Goal: Transaction & Acquisition: Purchase product/service

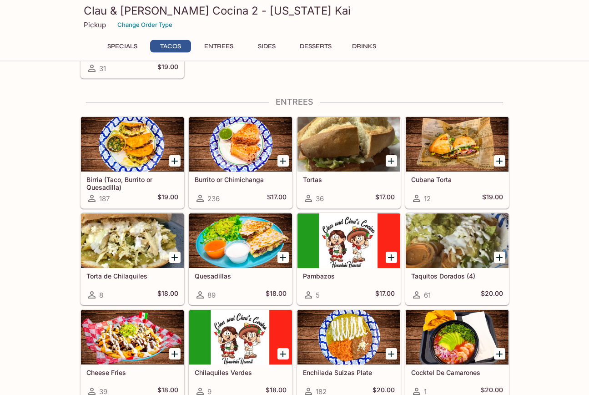
scroll to position [325, 0]
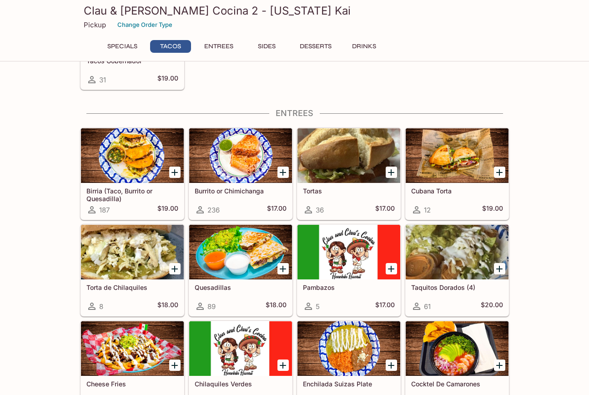
click at [450, 163] on div at bounding box center [457, 155] width 103 height 55
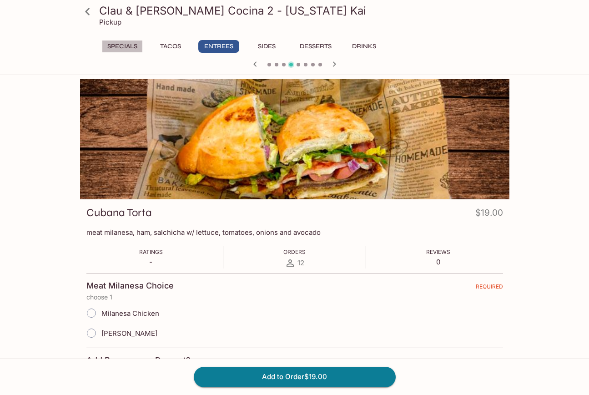
click at [116, 46] on button "Specials" at bounding box center [122, 46] width 41 height 13
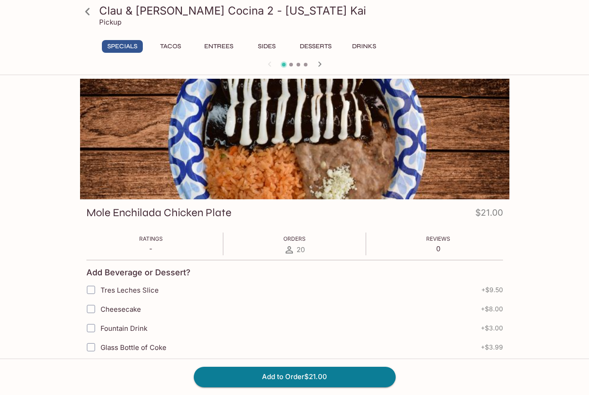
click at [168, 46] on button "Tacos" at bounding box center [170, 46] width 41 height 13
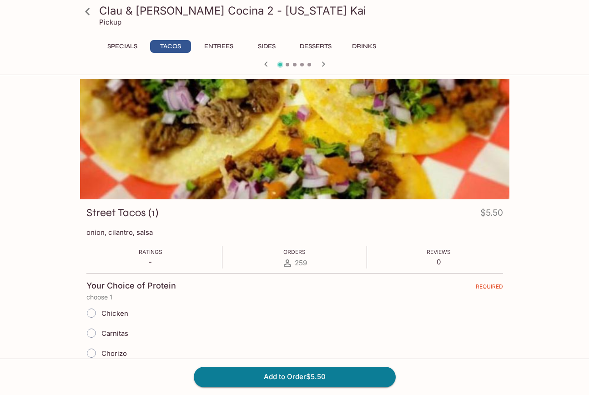
click at [226, 49] on button "Entrees" at bounding box center [218, 46] width 41 height 13
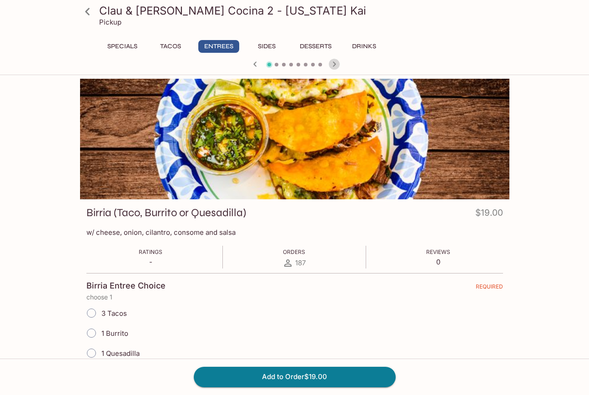
click at [333, 63] on icon "button" at bounding box center [334, 64] width 11 height 11
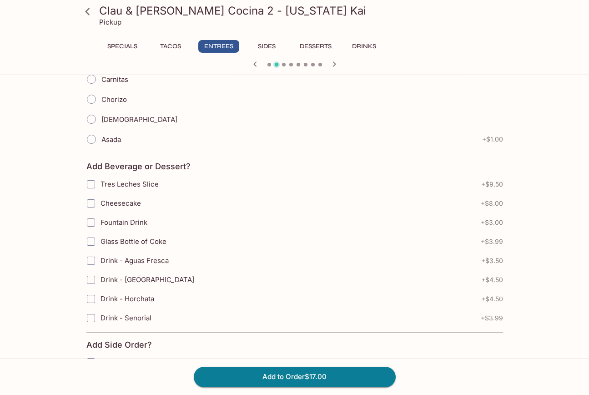
scroll to position [278, 0]
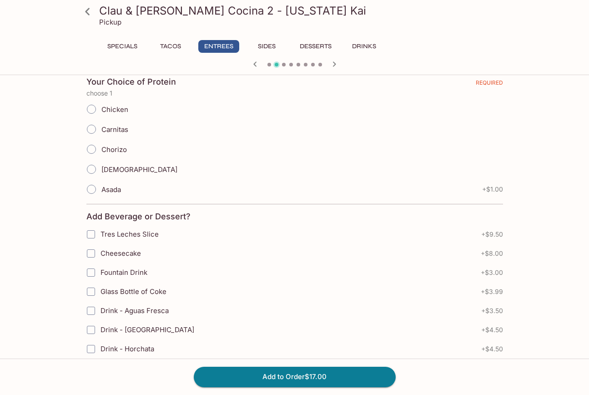
click at [334, 63] on icon "button" at bounding box center [333, 63] width 3 height 5
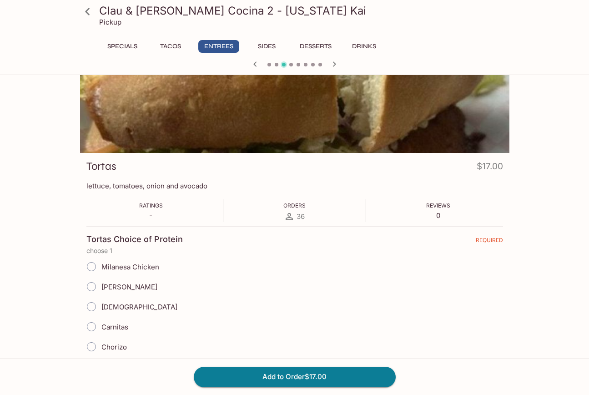
scroll to position [0, 0]
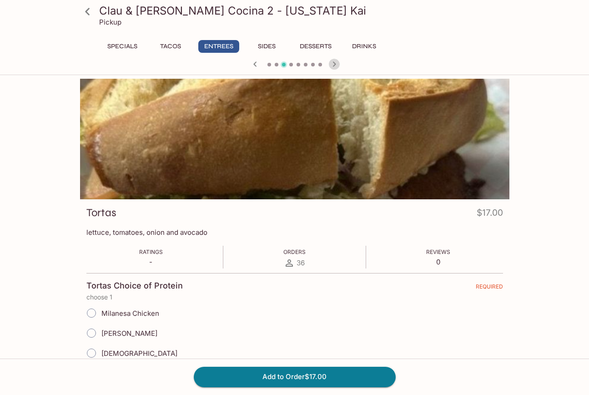
click at [333, 64] on icon "button" at bounding box center [334, 64] width 11 height 11
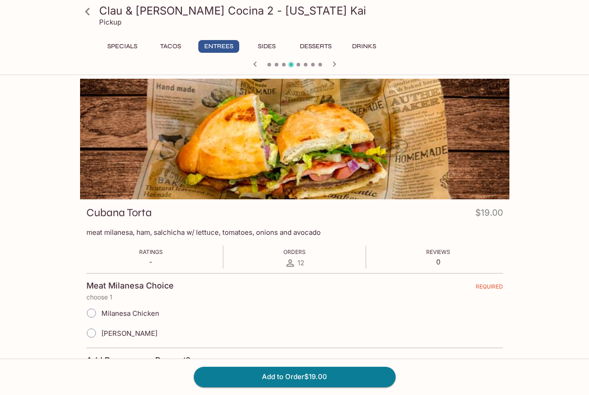
click at [256, 66] on icon "button" at bounding box center [254, 63] width 3 height 5
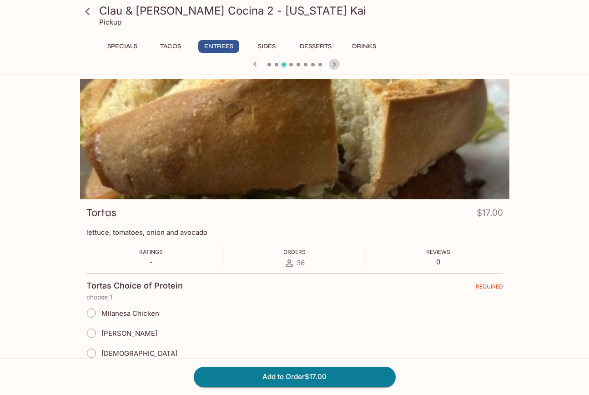
click at [333, 64] on icon "button" at bounding box center [334, 64] width 11 height 11
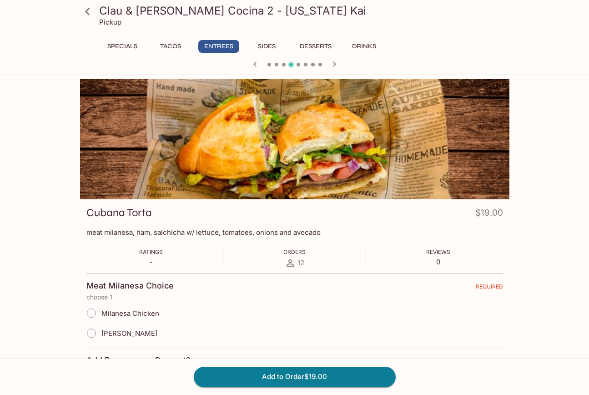
click at [333, 64] on icon "button" at bounding box center [334, 64] width 11 height 11
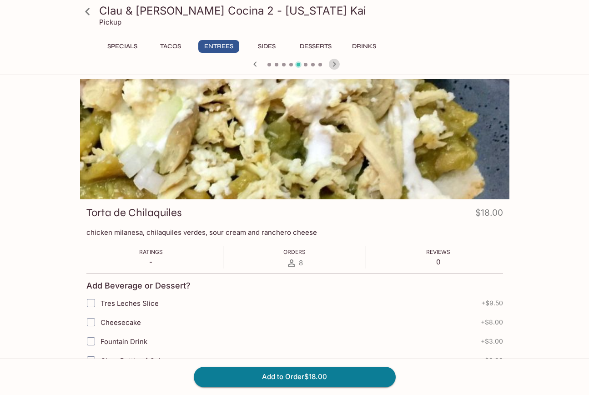
click at [333, 64] on icon "button" at bounding box center [334, 64] width 11 height 11
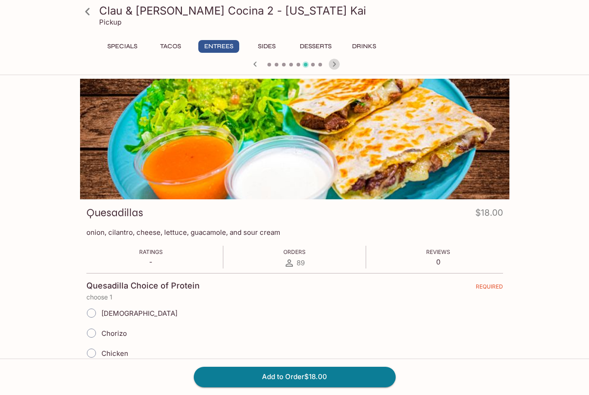
click at [334, 64] on icon "button" at bounding box center [334, 64] width 11 height 11
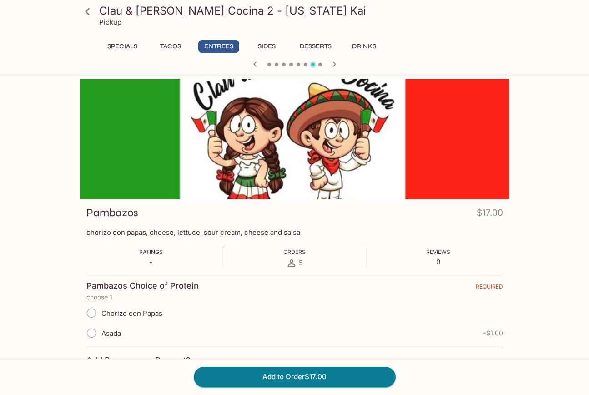
click at [334, 64] on icon "button" at bounding box center [334, 64] width 11 height 11
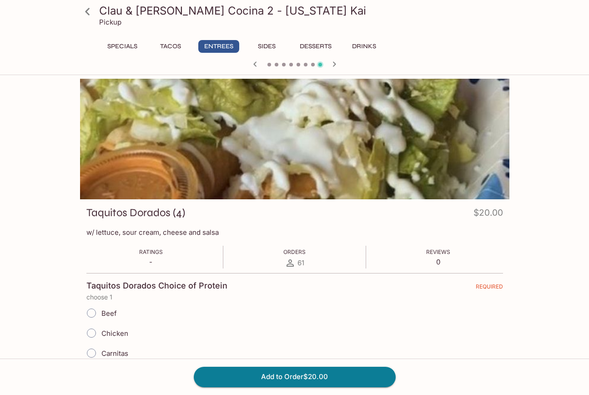
click at [122, 47] on button "Specials" at bounding box center [122, 46] width 41 height 13
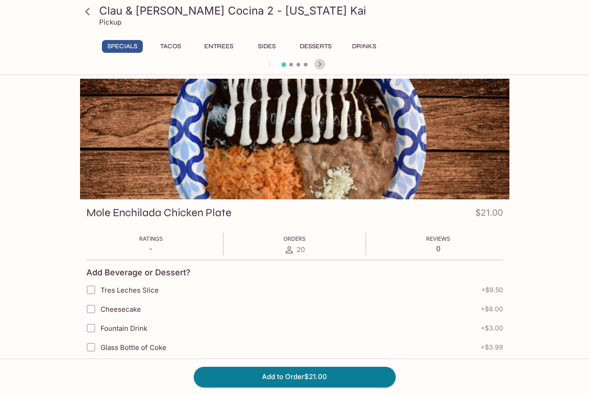
click at [322, 64] on icon "button" at bounding box center [319, 64] width 11 height 11
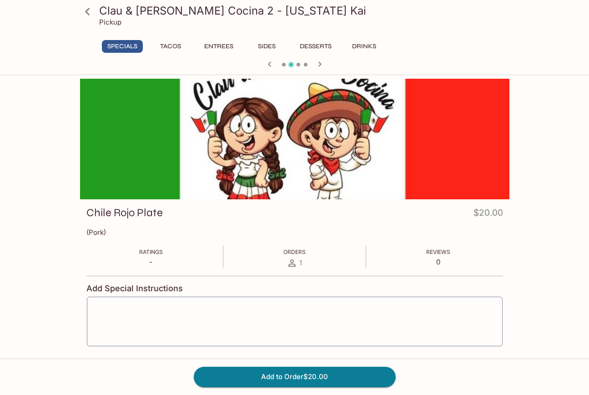
click at [322, 64] on icon "button" at bounding box center [319, 64] width 11 height 11
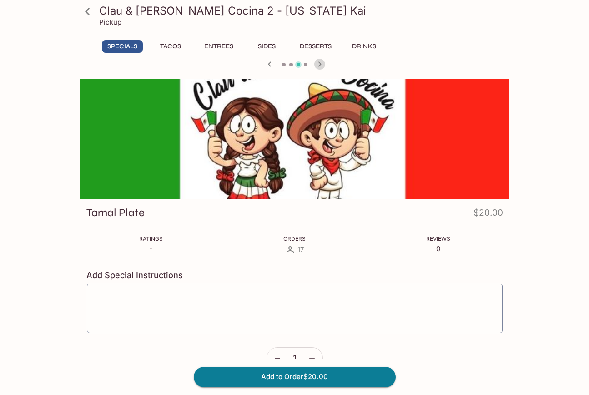
click at [322, 64] on icon "button" at bounding box center [319, 64] width 11 height 11
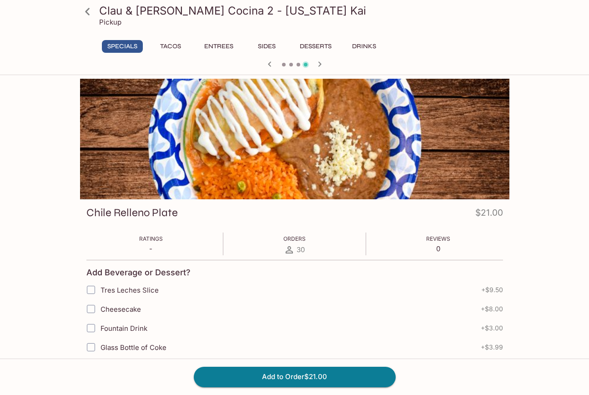
click at [172, 46] on button "Tacos" at bounding box center [170, 46] width 41 height 13
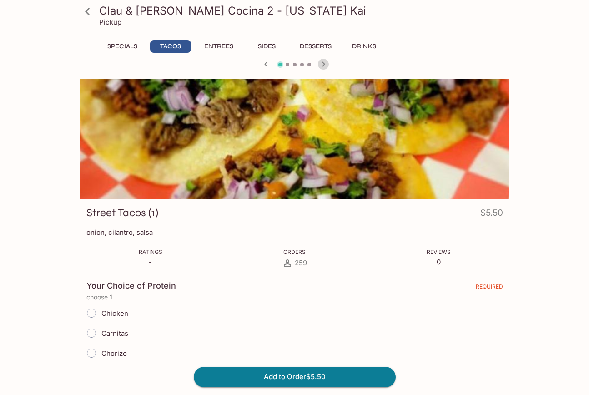
click at [323, 65] on icon "button" at bounding box center [323, 63] width 3 height 5
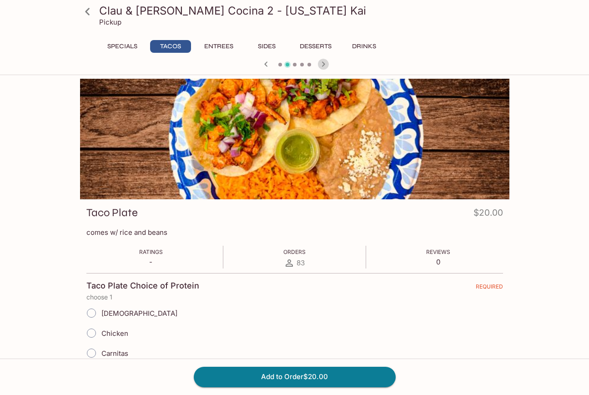
click at [323, 65] on icon "button" at bounding box center [323, 63] width 3 height 5
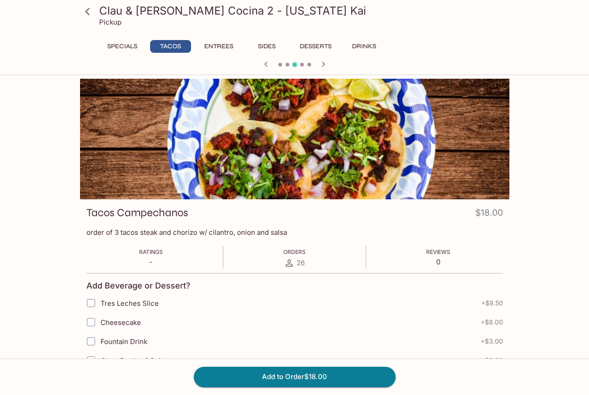
click at [267, 66] on icon "button" at bounding box center [266, 64] width 11 height 11
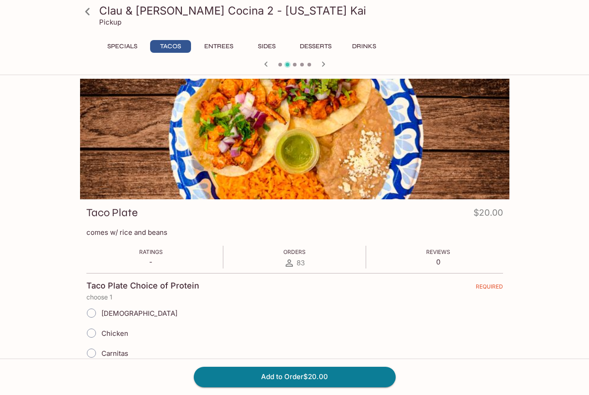
click at [323, 63] on icon "button" at bounding box center [323, 64] width 11 height 11
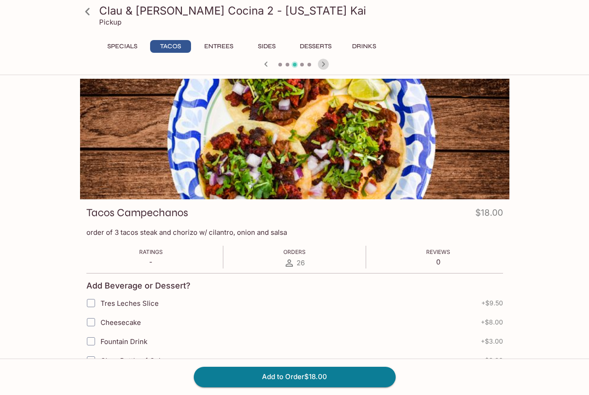
click at [323, 64] on icon "button" at bounding box center [323, 64] width 11 height 11
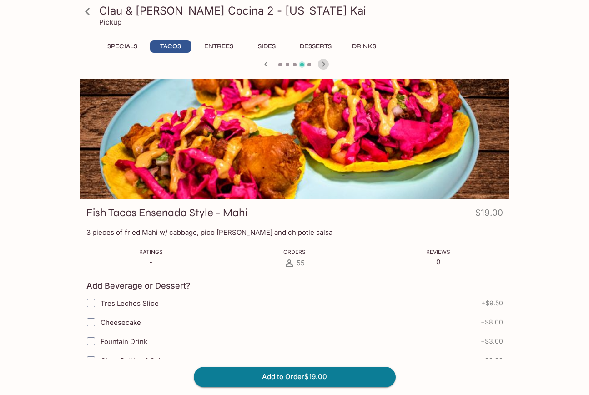
click at [323, 64] on icon "button" at bounding box center [323, 64] width 11 height 11
